Goal: Browse casually

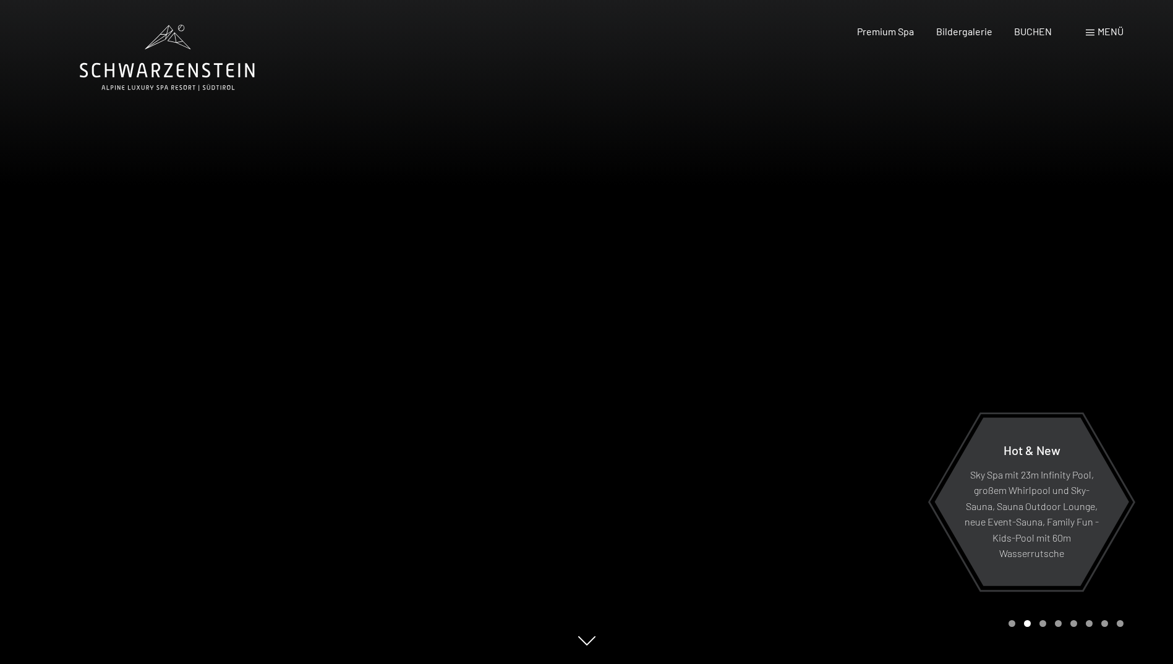
click at [39, 317] on div at bounding box center [293, 332] width 587 height 664
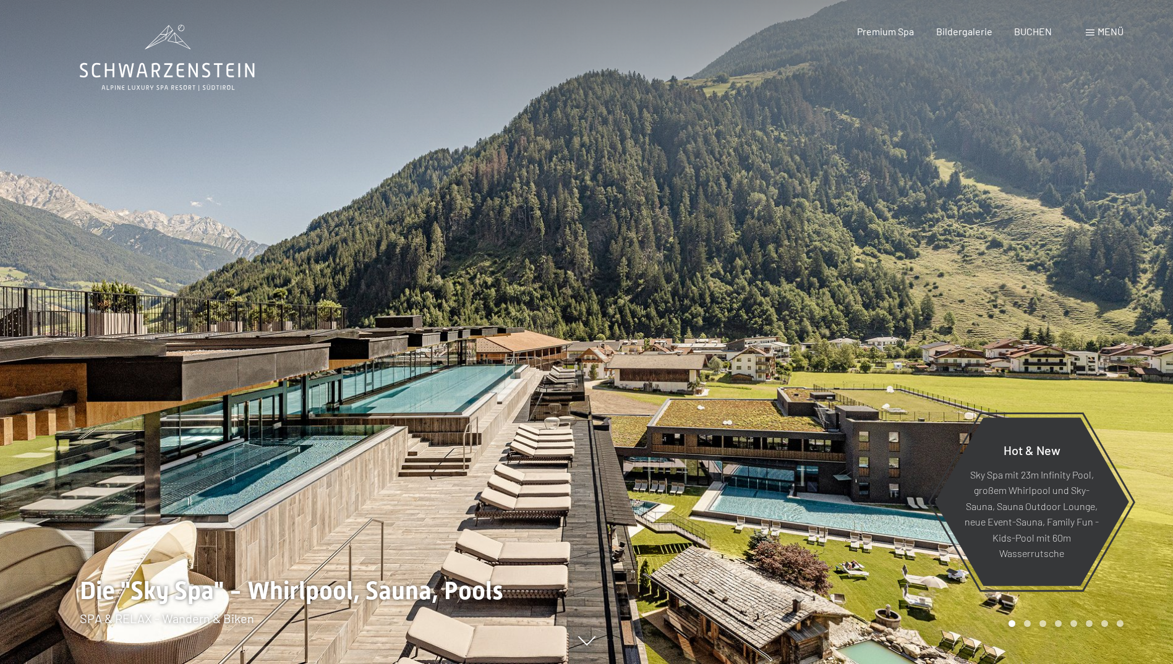
click at [1137, 335] on div at bounding box center [880, 332] width 587 height 664
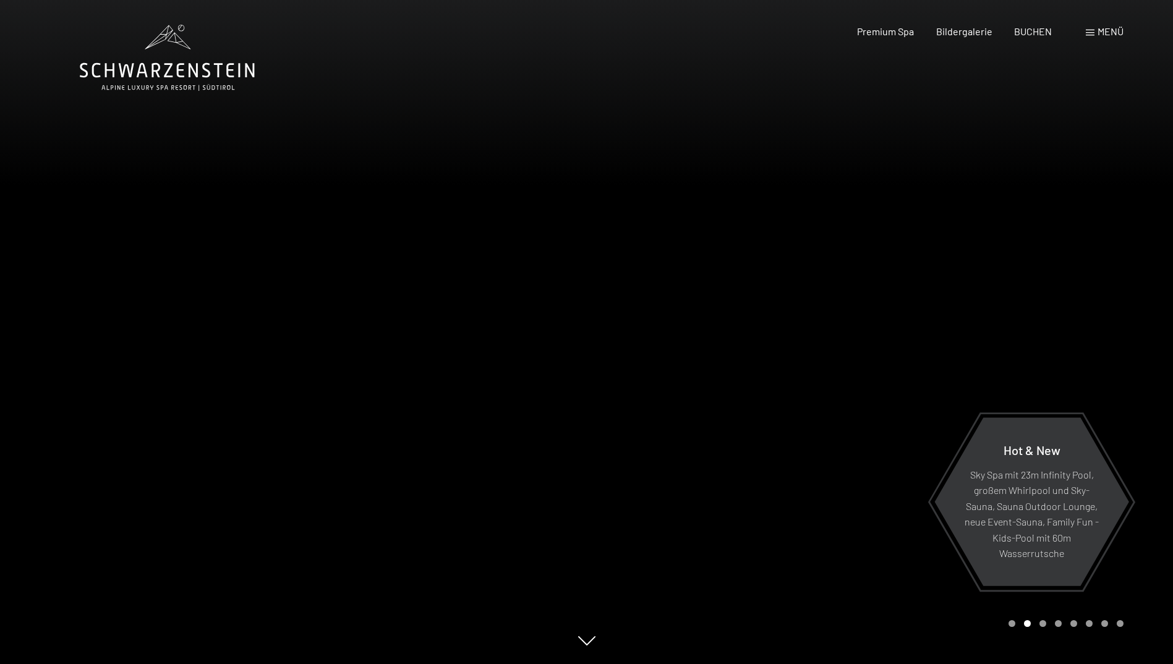
click at [1137, 335] on div at bounding box center [880, 332] width 587 height 664
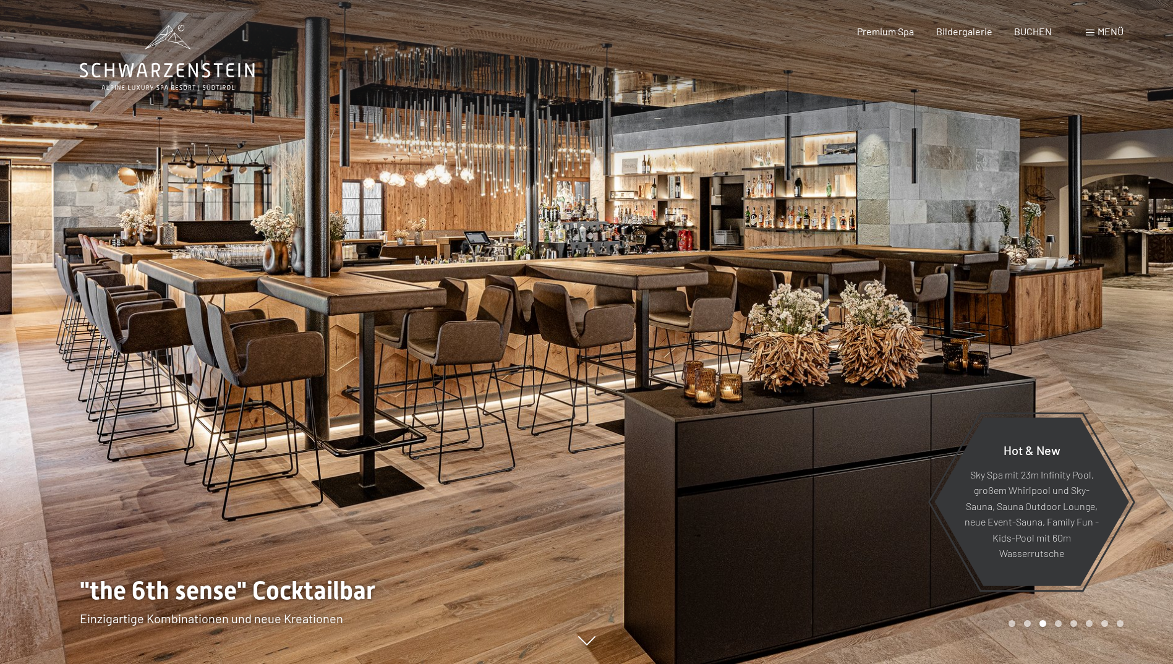
click at [1137, 335] on div at bounding box center [880, 332] width 587 height 664
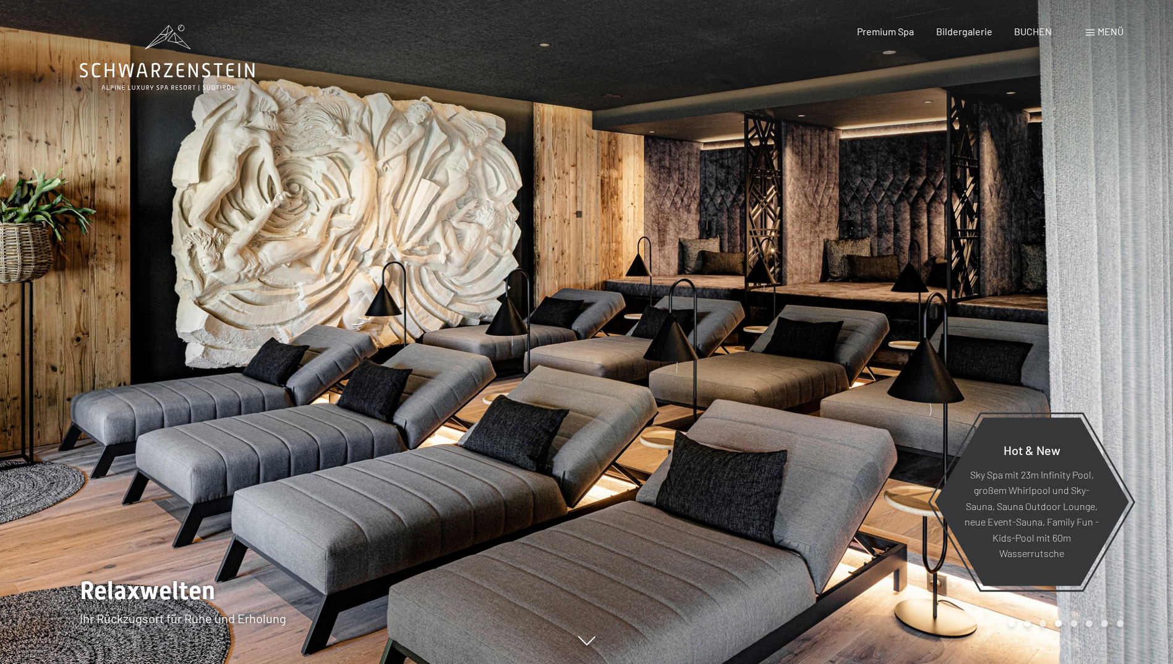
click at [1137, 335] on div at bounding box center [880, 332] width 587 height 664
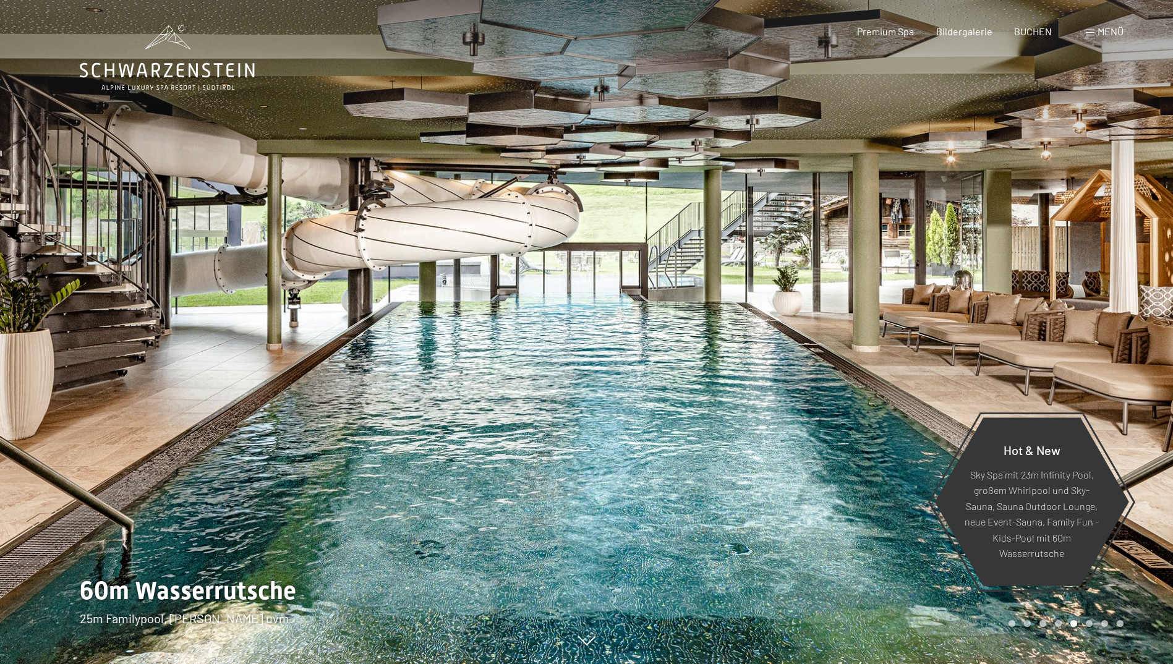
click at [1137, 335] on div at bounding box center [880, 332] width 587 height 664
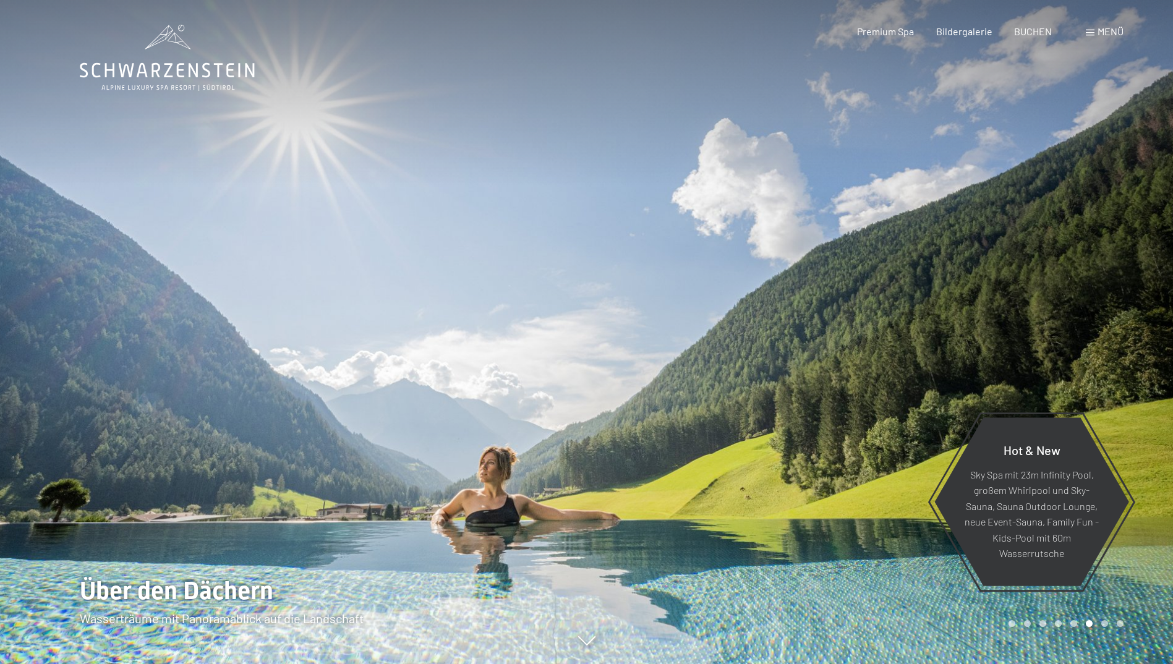
click at [1137, 335] on div at bounding box center [880, 332] width 587 height 664
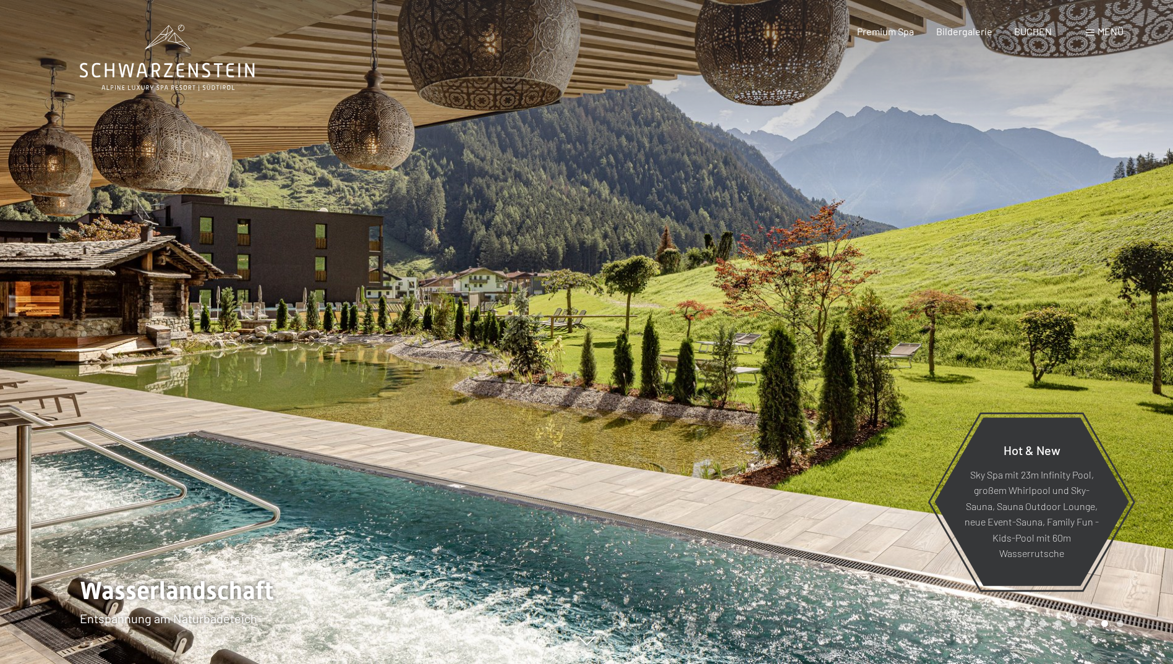
click at [1137, 335] on div at bounding box center [880, 332] width 587 height 664
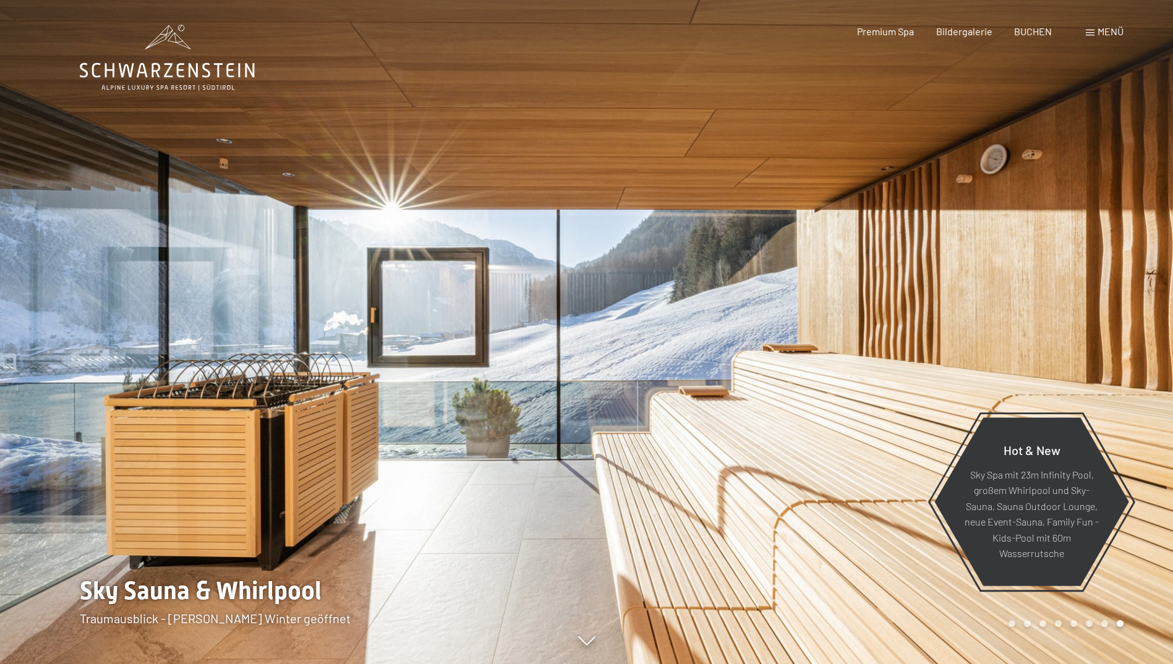
click at [1137, 335] on div at bounding box center [880, 332] width 587 height 664
